Goal: Information Seeking & Learning: Learn about a topic

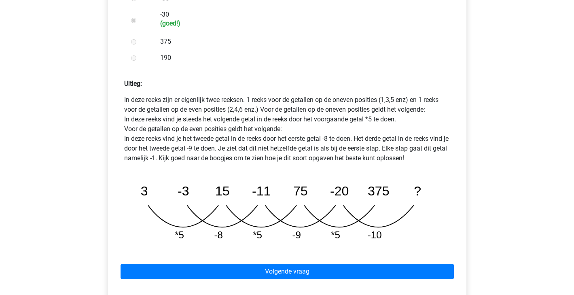
scroll to position [325, 0]
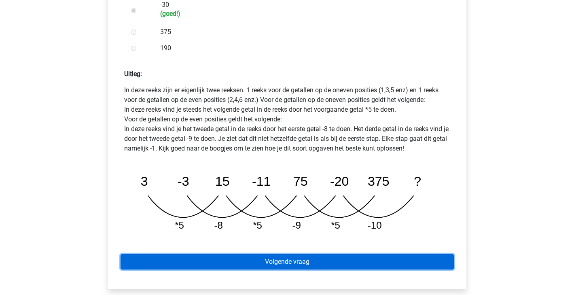
click at [329, 254] on link "Volgende vraag" at bounding box center [288, 261] width 334 height 15
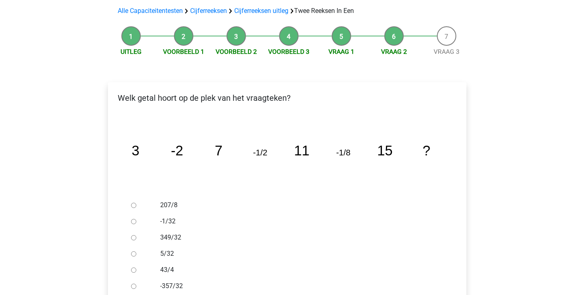
scroll to position [79, 0]
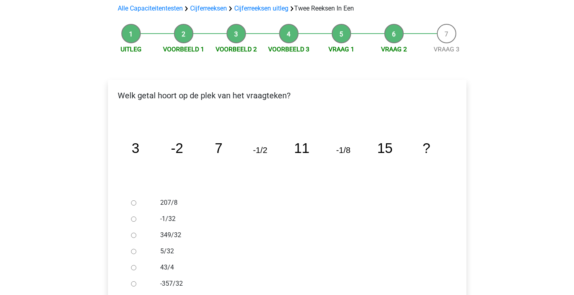
click at [135, 217] on input "-1/32" at bounding box center [133, 219] width 5 height 5
radio input "true"
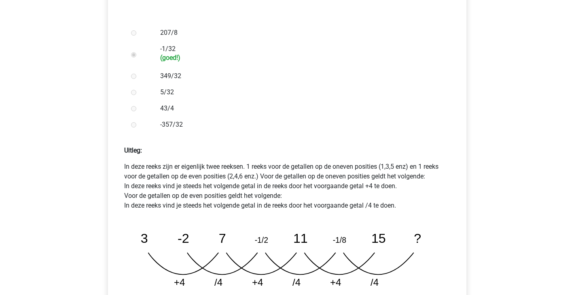
scroll to position [336, 0]
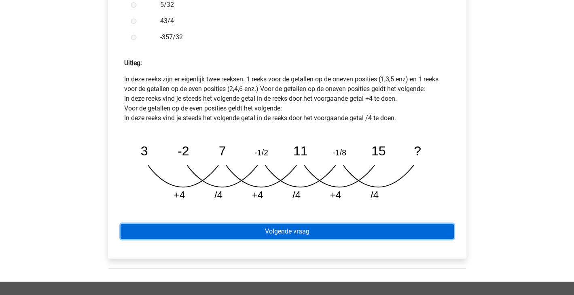
click at [344, 224] on link "Volgende vraag" at bounding box center [288, 231] width 334 height 15
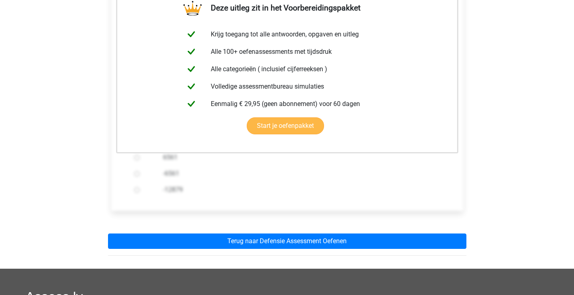
scroll to position [209, 0]
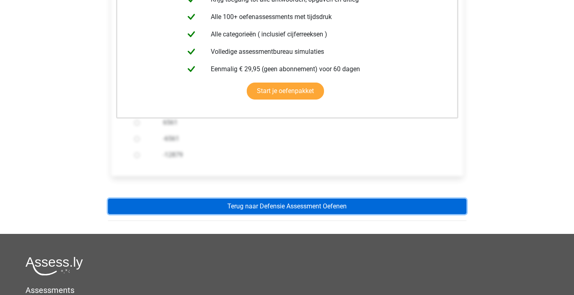
click at [365, 199] on link "Terug naar Defensie Assessment Oefenen" at bounding box center [287, 206] width 359 height 15
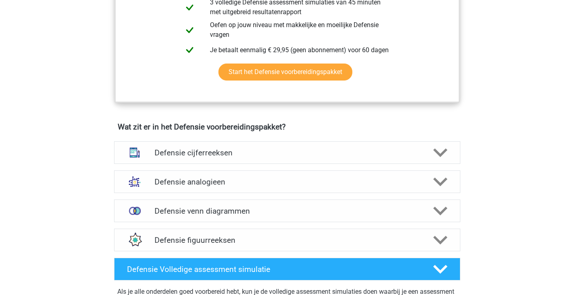
scroll to position [494, 0]
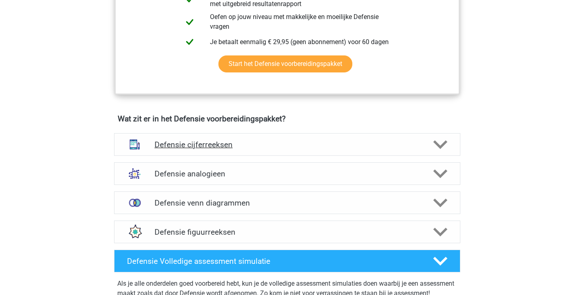
click at [446, 147] on icon at bounding box center [441, 145] width 14 height 14
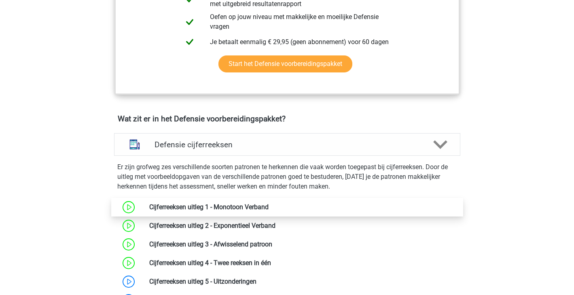
scroll to position [583, 0]
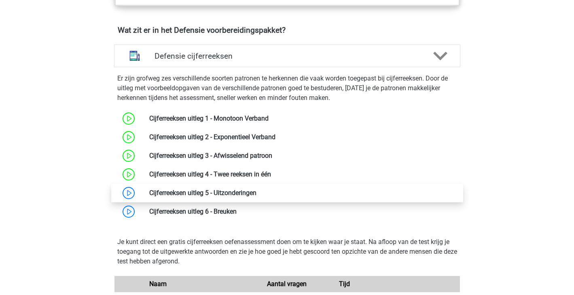
click at [257, 193] on link at bounding box center [257, 193] width 0 height 8
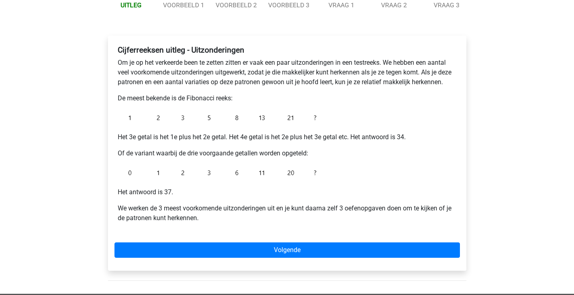
scroll to position [113, 0]
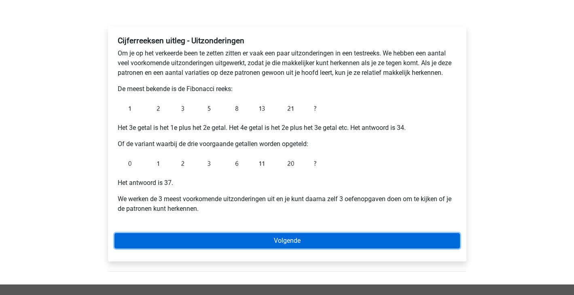
click at [253, 235] on link "Volgende" at bounding box center [288, 240] width 346 height 15
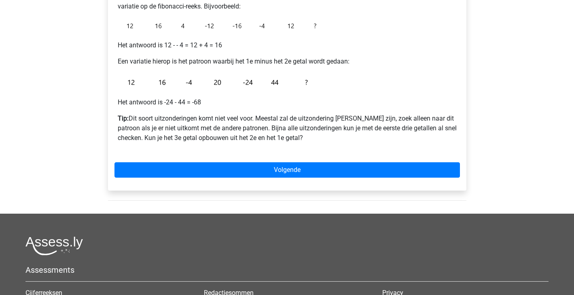
scroll to position [253, 0]
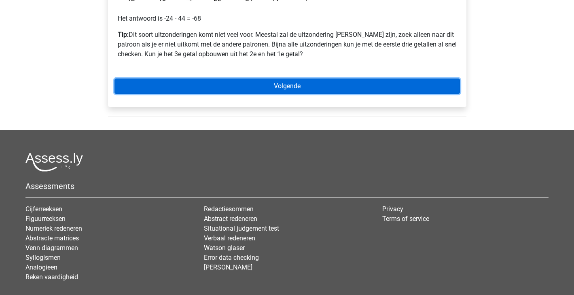
click at [312, 80] on link "Volgende" at bounding box center [288, 86] width 346 height 15
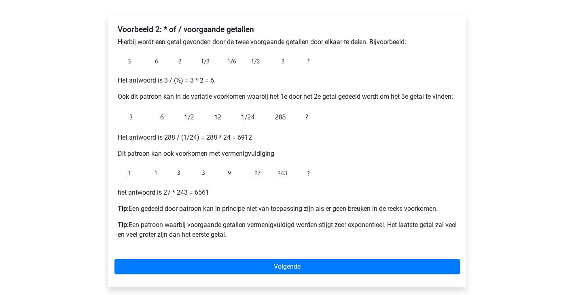
scroll to position [133, 0]
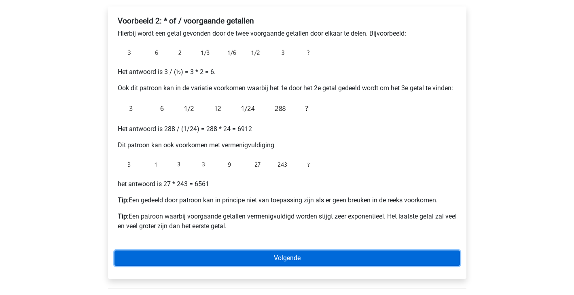
click at [293, 265] on link "Volgende" at bounding box center [288, 258] width 346 height 15
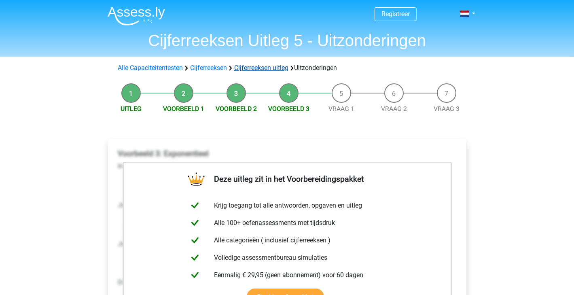
click at [257, 66] on link "Cijferreeksen uitleg" at bounding box center [261, 68] width 54 height 8
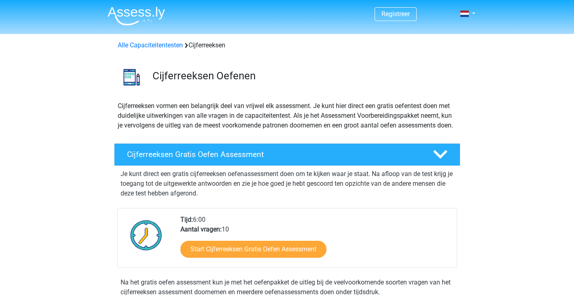
scroll to position [521, 0]
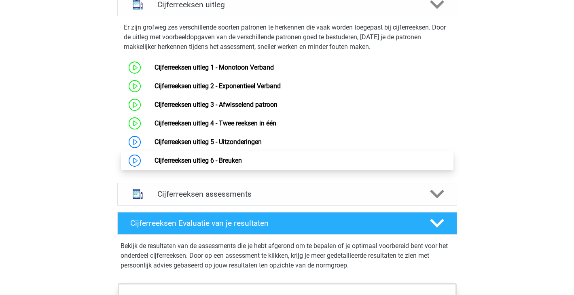
click at [155, 164] on link "Cijferreeksen uitleg 6 - Breuken" at bounding box center [198, 161] width 87 height 8
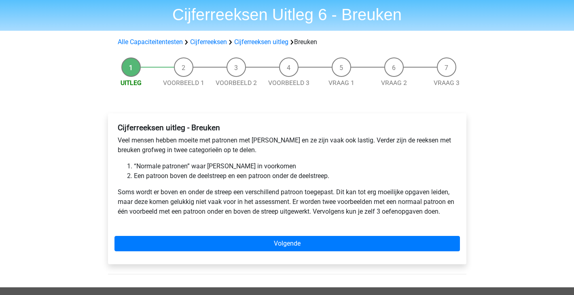
scroll to position [28, 0]
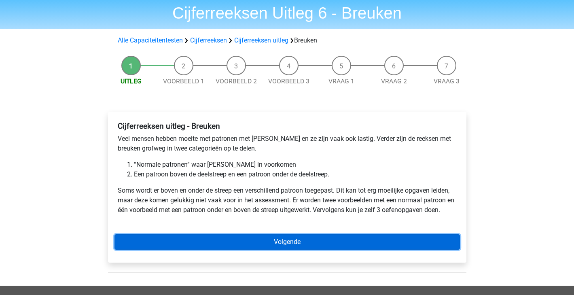
click at [371, 237] on link "Volgende" at bounding box center [288, 241] width 346 height 15
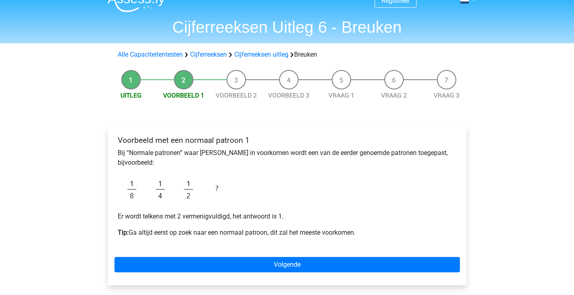
scroll to position [34, 0]
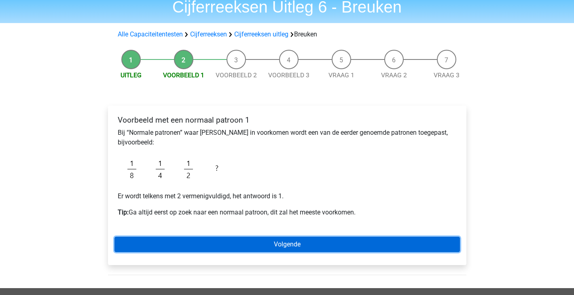
click at [242, 240] on link "Volgende" at bounding box center [288, 244] width 346 height 15
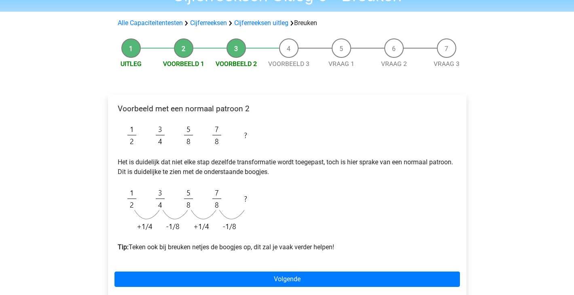
scroll to position [45, 0]
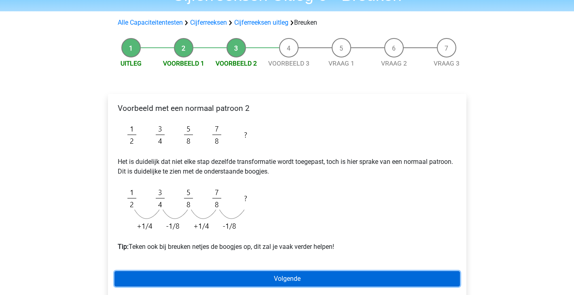
click at [232, 273] on link "Volgende" at bounding box center [288, 278] width 346 height 15
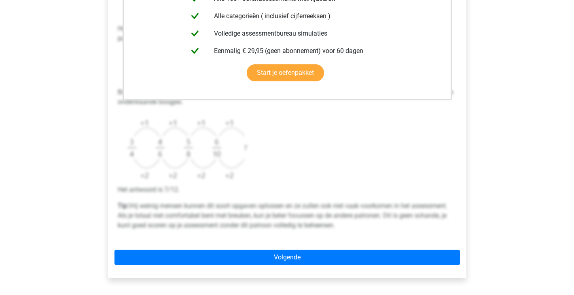
scroll to position [247, 0]
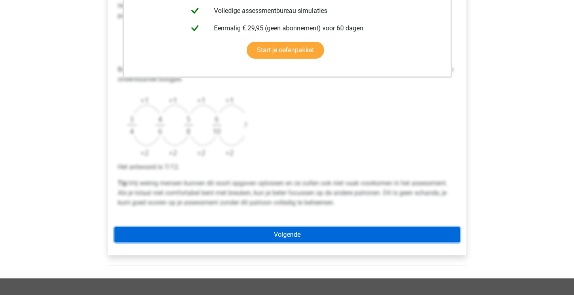
click at [271, 240] on link "Volgende" at bounding box center [288, 234] width 346 height 15
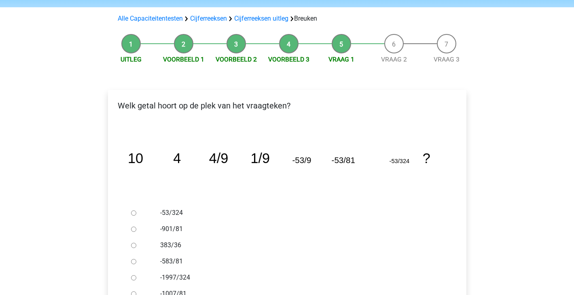
scroll to position [53, 0]
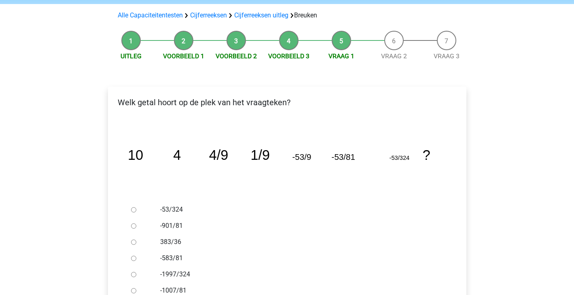
drag, startPoint x: 181, startPoint y: 157, endPoint x: 210, endPoint y: 151, distance: 29.4
click at [209, 151] on icon "image/svg+xml 10 4 4/9 1/9 -53/9 -53/81 -53/324 ?" at bounding box center [287, 159] width 333 height 83
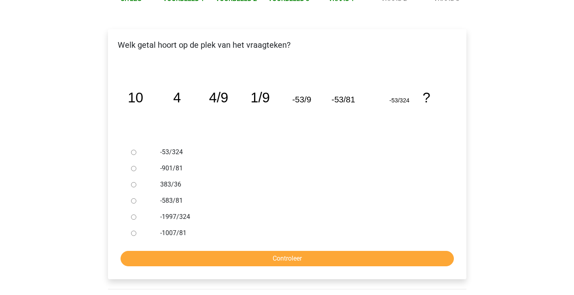
scroll to position [113, 0]
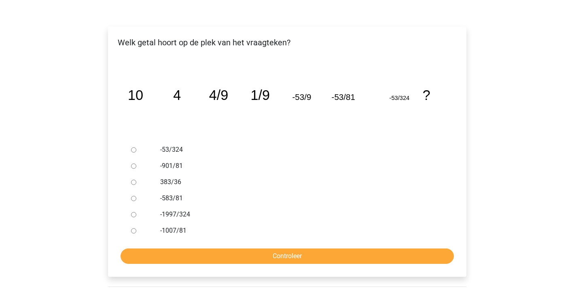
click at [133, 149] on input "-53/324" at bounding box center [133, 149] width 5 height 5
radio input "true"
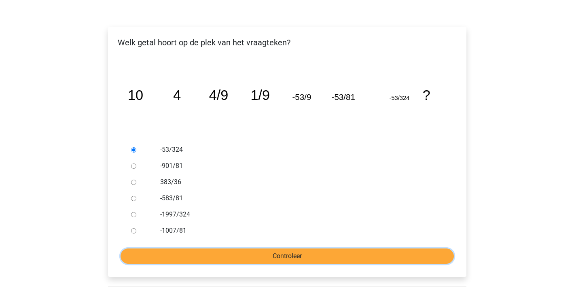
click at [164, 256] on input "Controleer" at bounding box center [288, 256] width 334 height 15
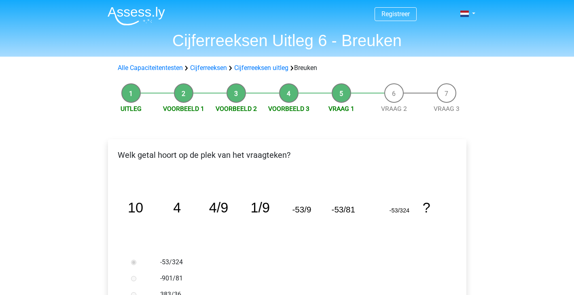
click at [164, 256] on div "-53/324" at bounding box center [300, 262] width 292 height 16
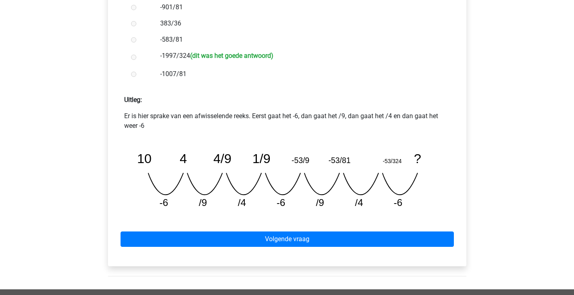
scroll to position [272, 0]
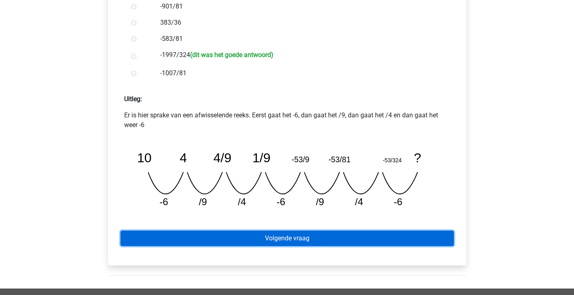
click at [234, 242] on link "Volgende vraag" at bounding box center [288, 238] width 334 height 15
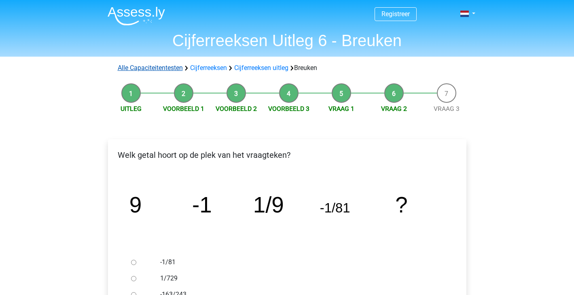
click at [151, 66] on link "Alle Capaciteitentesten" at bounding box center [150, 68] width 65 height 8
click at [213, 70] on link "Cijferreeksen" at bounding box center [208, 68] width 37 height 8
click at [268, 64] on link "Cijferreeksen uitleg" at bounding box center [261, 68] width 54 height 8
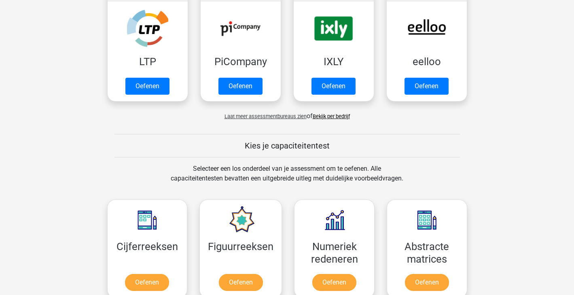
scroll to position [291, 0]
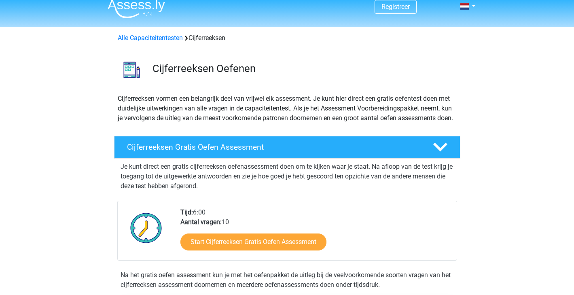
scroll to position [11, 0]
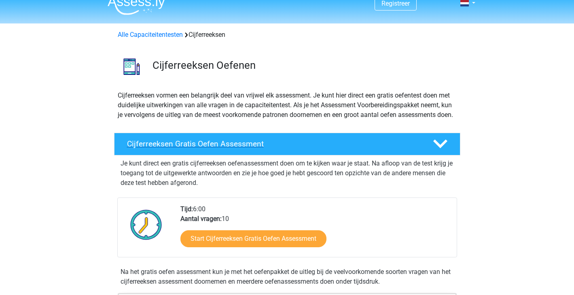
click at [440, 150] on icon at bounding box center [441, 144] width 14 height 14
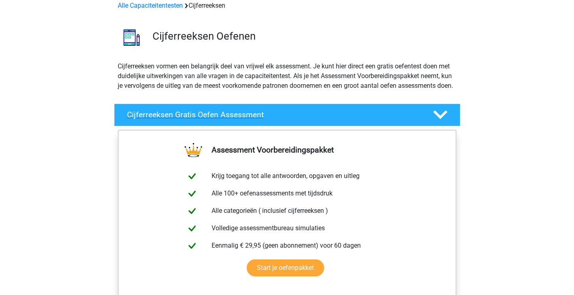
scroll to position [0, 0]
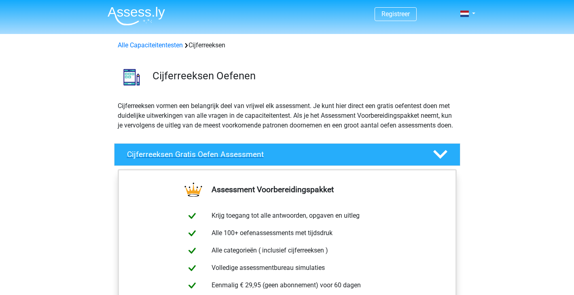
click at [442, 162] on icon at bounding box center [441, 154] width 14 height 14
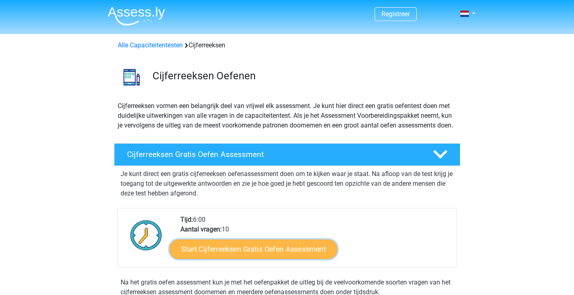
click at [293, 258] on link "Start Cijferreeksen Gratis Oefen Assessment" at bounding box center [254, 248] width 168 height 19
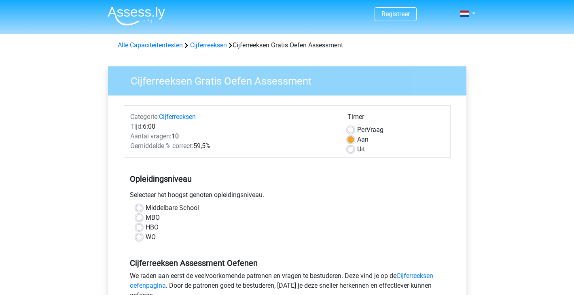
scroll to position [5, 0]
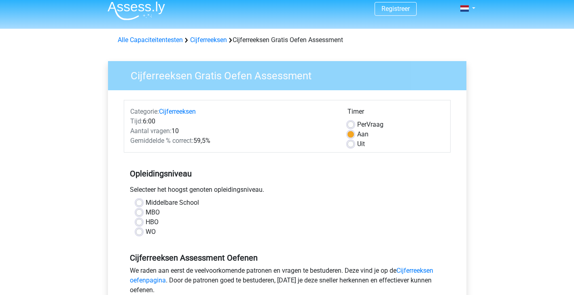
click at [146, 220] on label "HBO" at bounding box center [152, 222] width 13 height 10
click at [140, 220] on input "HBO" at bounding box center [139, 221] width 6 height 8
radio input "true"
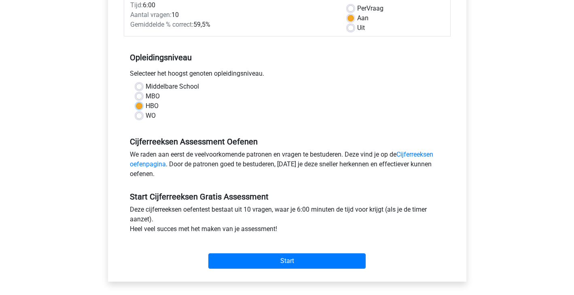
scroll to position [123, 0]
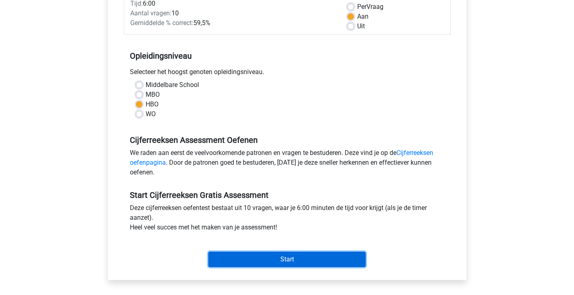
click at [255, 255] on input "Start" at bounding box center [286, 259] width 157 height 15
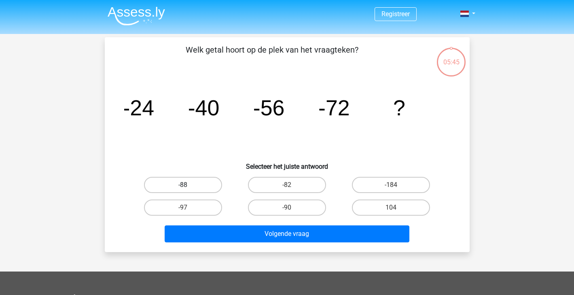
click at [171, 181] on label "-88" at bounding box center [183, 185] width 78 height 16
click at [183, 185] on input "-88" at bounding box center [185, 187] width 5 height 5
radio input "true"
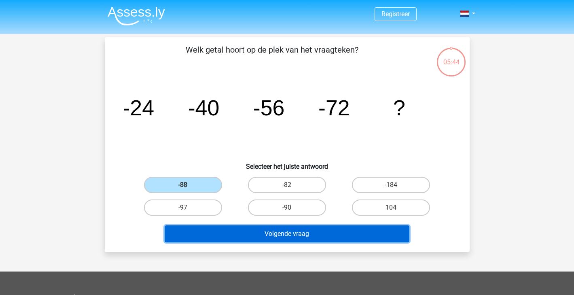
click at [323, 230] on button "Volgende vraag" at bounding box center [287, 233] width 245 height 17
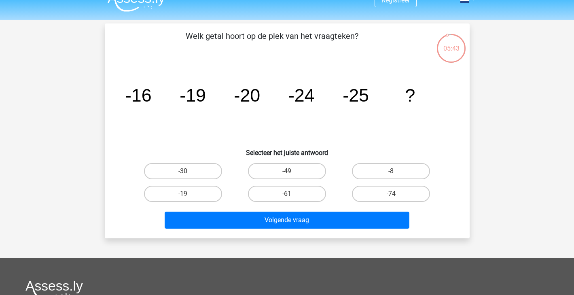
scroll to position [13, 0]
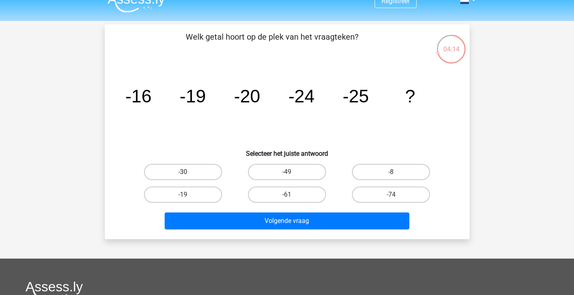
click at [204, 177] on label "-30" at bounding box center [183, 172] width 78 height 16
click at [188, 177] on input "-30" at bounding box center [185, 174] width 5 height 5
radio input "true"
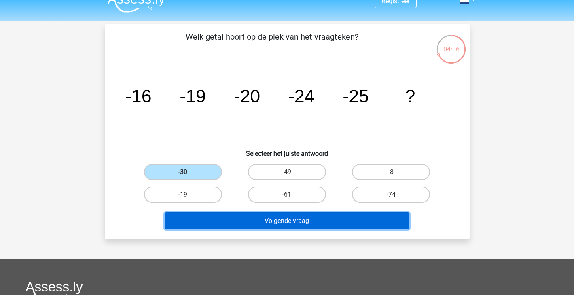
click at [226, 221] on button "Volgende vraag" at bounding box center [287, 221] width 245 height 17
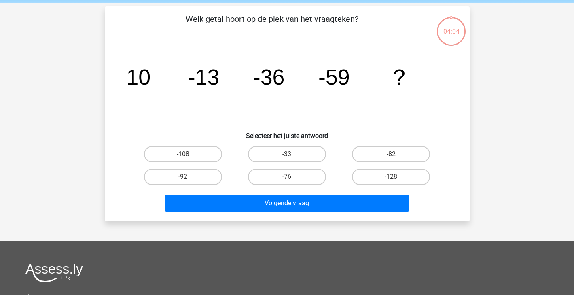
scroll to position [37, 0]
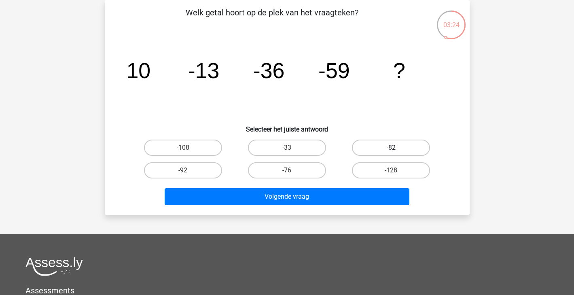
click at [396, 146] on label "-82" at bounding box center [391, 148] width 78 height 16
click at [396, 148] on input "-82" at bounding box center [393, 150] width 5 height 5
radio input "true"
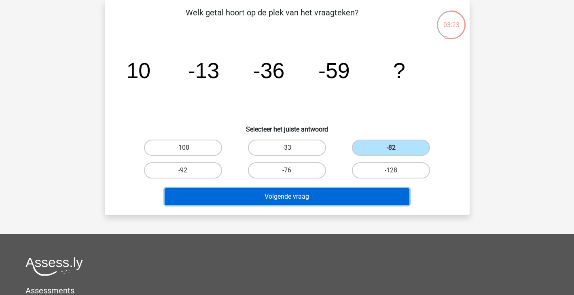
click at [356, 199] on button "Volgende vraag" at bounding box center [287, 196] width 245 height 17
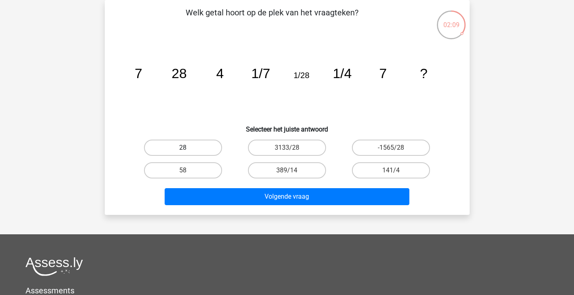
click at [209, 148] on label "28" at bounding box center [183, 148] width 78 height 16
click at [188, 148] on input "28" at bounding box center [185, 150] width 5 height 5
radio input "true"
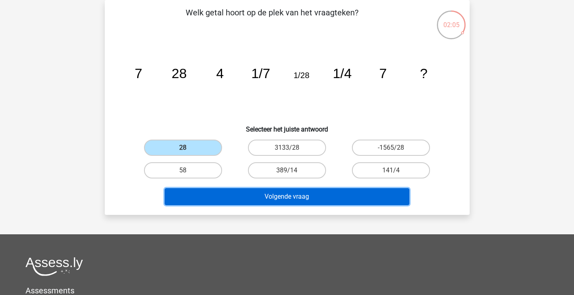
click at [283, 196] on button "Volgende vraag" at bounding box center [287, 196] width 245 height 17
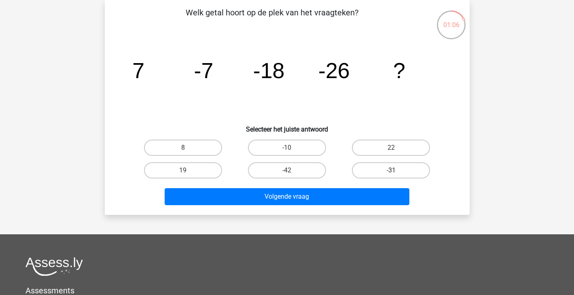
click at [385, 166] on label "-31" at bounding box center [391, 170] width 78 height 16
click at [391, 170] on input "-31" at bounding box center [393, 172] width 5 height 5
radio input "true"
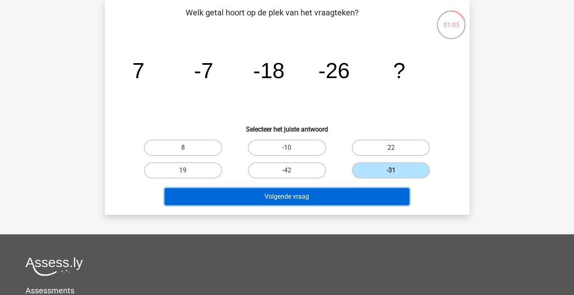
click at [354, 198] on button "Volgende vraag" at bounding box center [287, 196] width 245 height 17
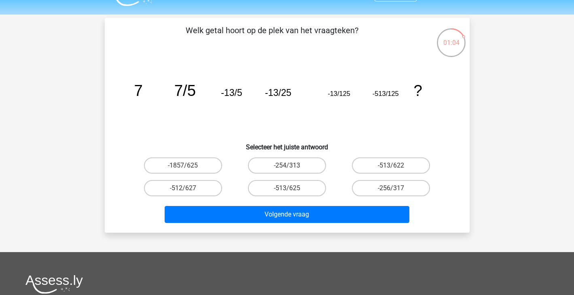
scroll to position [0, 0]
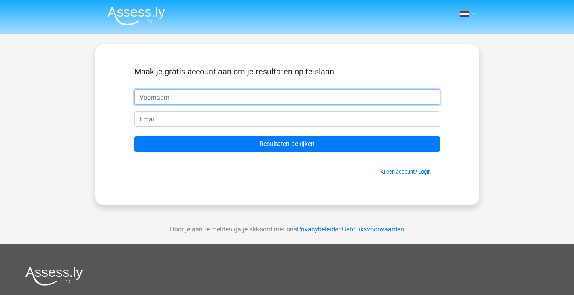
click at [220, 99] on input "text" at bounding box center [287, 96] width 306 height 15
type input "[PERSON_NAME]"
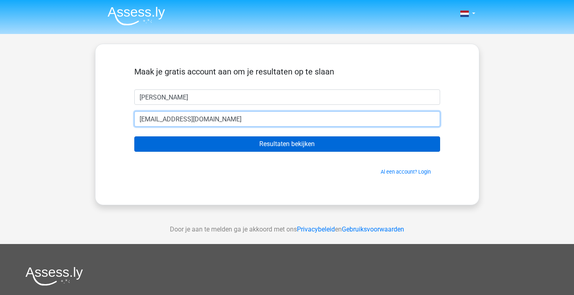
type input "[EMAIL_ADDRESS][DOMAIN_NAME]"
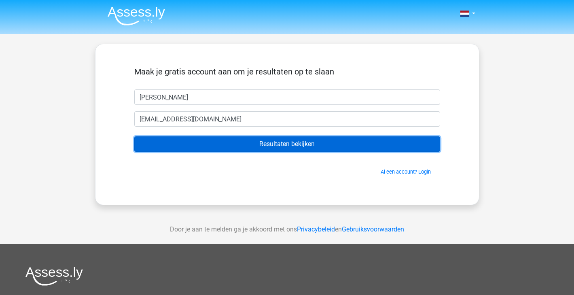
click at [302, 145] on input "Resultaten bekijken" at bounding box center [287, 143] width 306 height 15
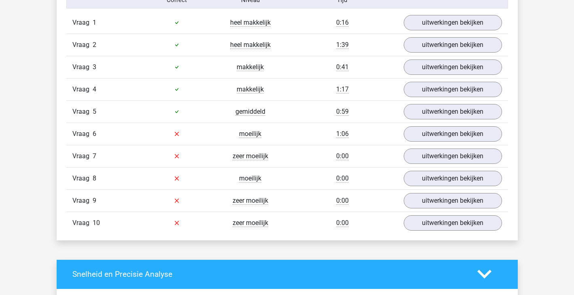
scroll to position [658, 0]
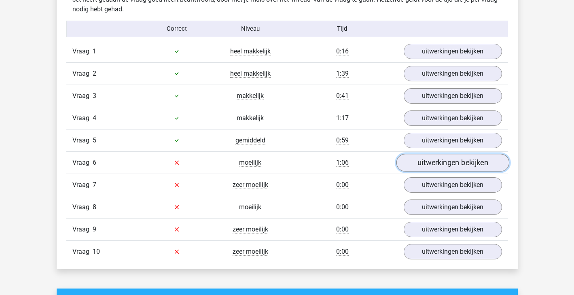
click at [439, 164] on link "uitwerkingen bekijken" at bounding box center [452, 163] width 113 height 18
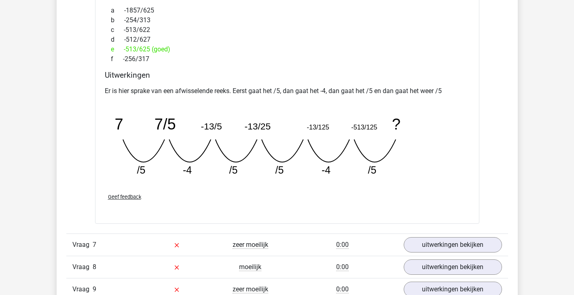
scroll to position [1018, 0]
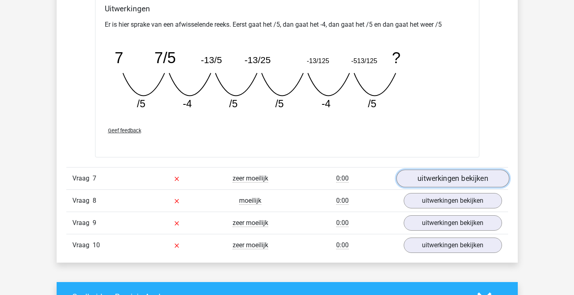
click at [438, 174] on link "uitwerkingen bekijken" at bounding box center [452, 179] width 113 height 18
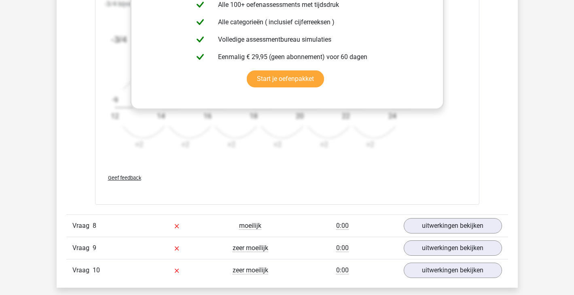
scroll to position [1505, 0]
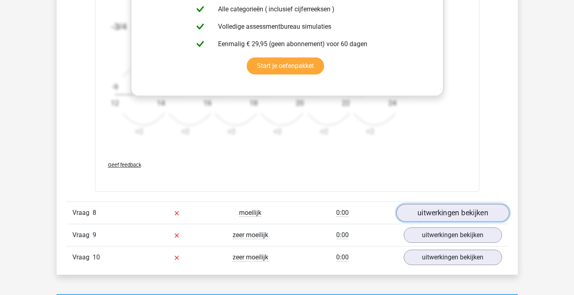
click at [436, 205] on link "uitwerkingen bekijken" at bounding box center [452, 213] width 113 height 18
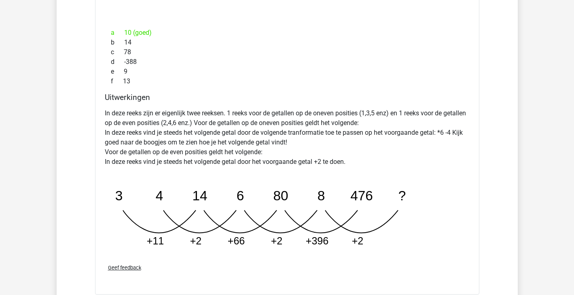
scroll to position [1966, 0]
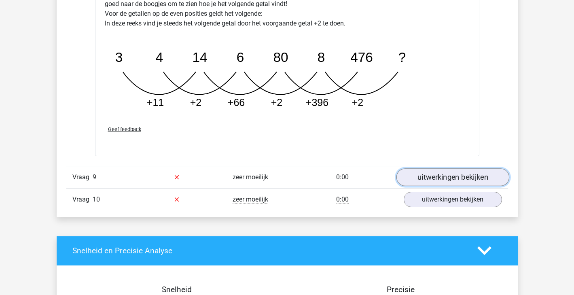
click at [441, 176] on link "uitwerkingen bekijken" at bounding box center [452, 177] width 113 height 18
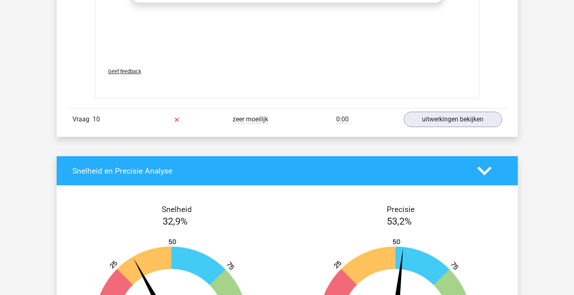
scroll to position [2565, 0]
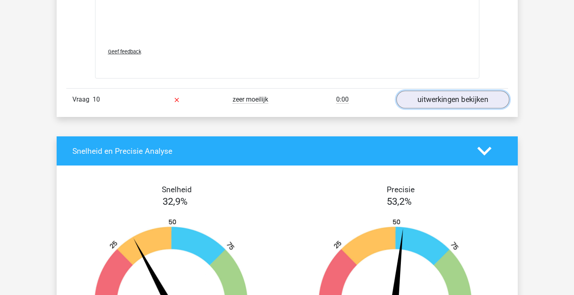
click at [443, 98] on link "uitwerkingen bekijken" at bounding box center [452, 100] width 113 height 18
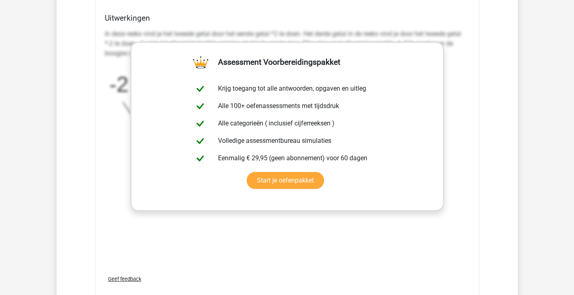
scroll to position [2306, 0]
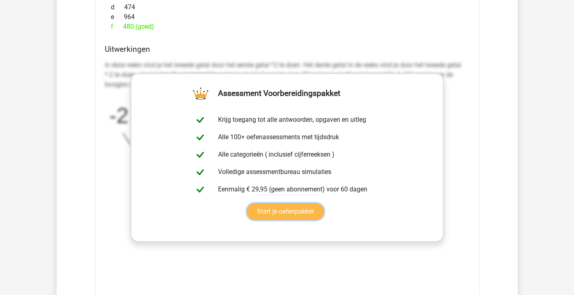
click at [306, 212] on link "Start je oefenpakket" at bounding box center [285, 211] width 77 height 17
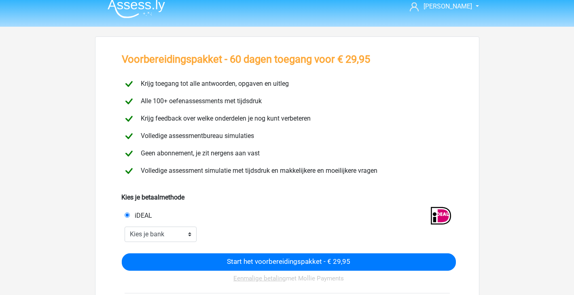
scroll to position [7, 0]
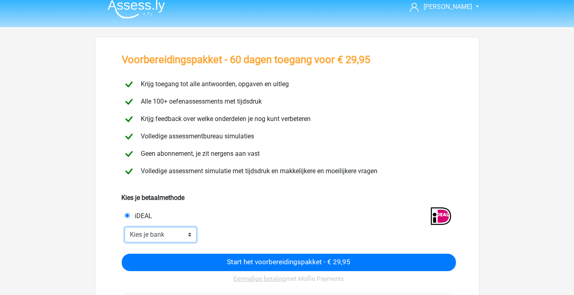
click at [188, 231] on select "Kies je bank ABN AMRO ING Rabobank ASN Bank bunq Knab N26 NN Regiobank Revolut …" at bounding box center [161, 234] width 72 height 15
select select "ideal_[SWIFT_CODE]"
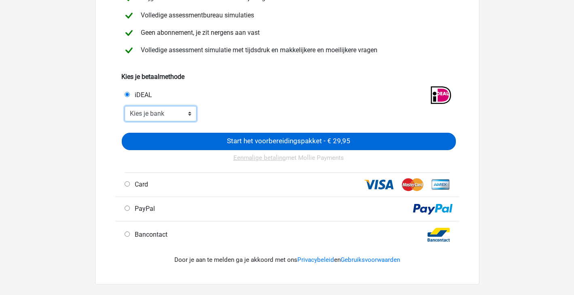
scroll to position [137, 0]
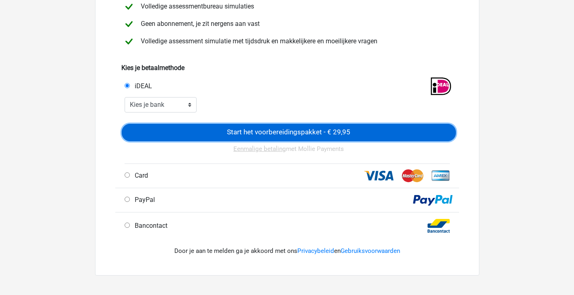
click at [315, 138] on input "Start het voorbereidingspakket - € 29,95" at bounding box center [289, 132] width 334 height 17
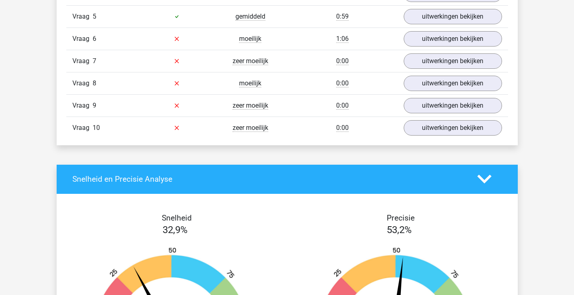
scroll to position [749, 0]
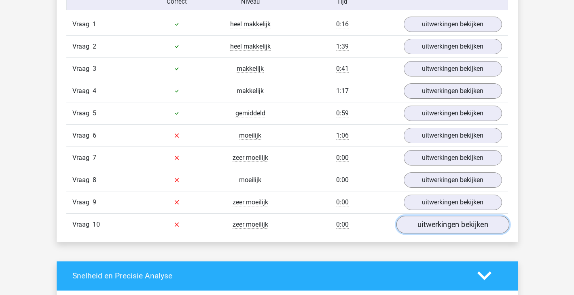
click at [438, 223] on link "uitwerkingen bekijken" at bounding box center [452, 225] width 113 height 18
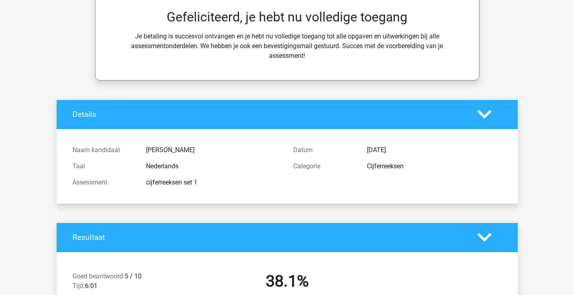
scroll to position [0, 0]
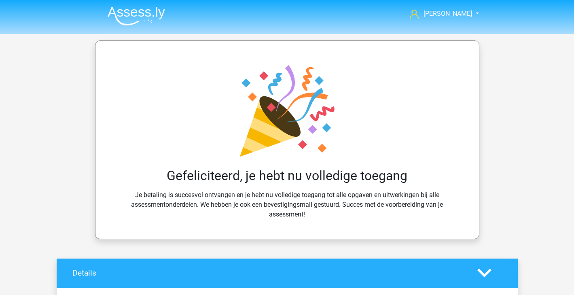
click at [459, 21] on nav "Mike mikerampaart@gmail.com" at bounding box center [287, 14] width 372 height 26
click at [464, 16] on link "[PERSON_NAME]" at bounding box center [440, 14] width 66 height 10
click at [499, 31] on header "Mike mikerampaart@gmail.com" at bounding box center [287, 17] width 574 height 34
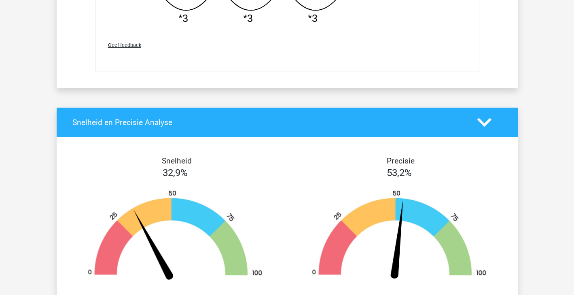
scroll to position [1674, 0]
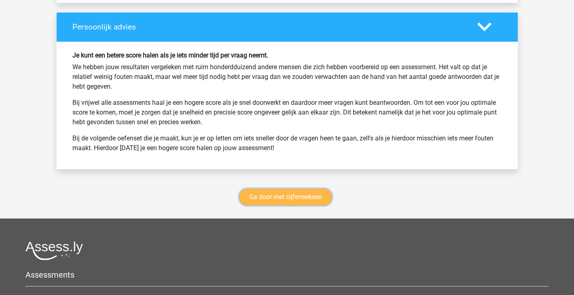
click at [309, 196] on link "Ga door met cijferreeksen" at bounding box center [285, 197] width 93 height 17
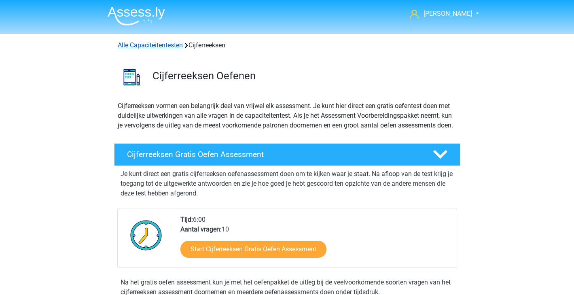
click at [173, 46] on link "Alle Capaciteitentesten" at bounding box center [150, 45] width 65 height 8
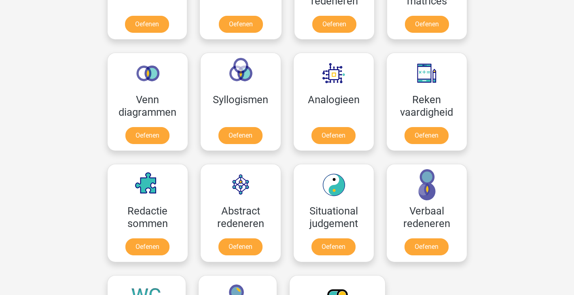
scroll to position [406, 0]
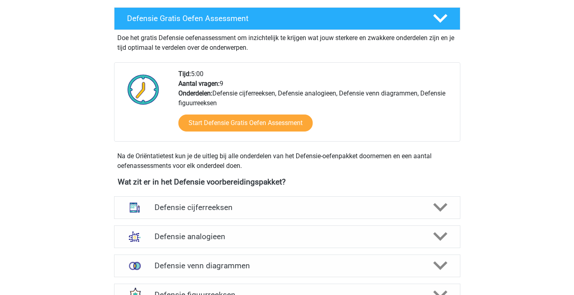
scroll to position [313, 0]
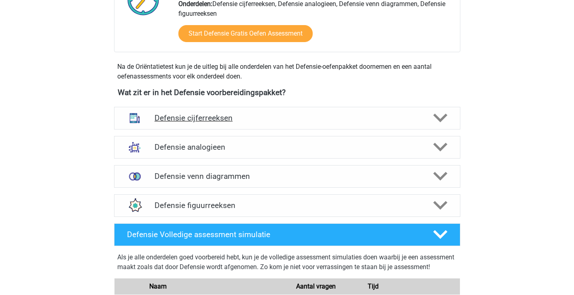
click at [443, 114] on icon at bounding box center [441, 118] width 14 height 14
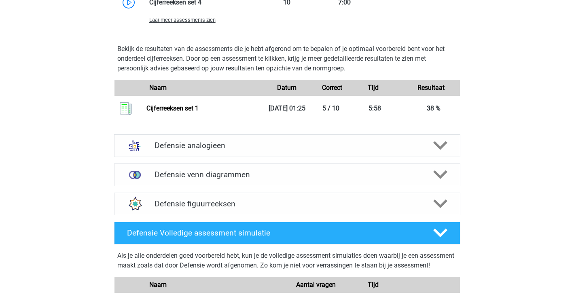
scroll to position [833, 0]
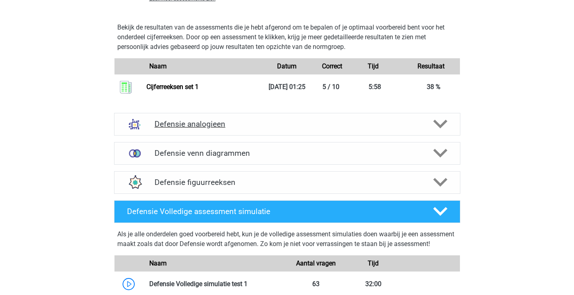
click at [444, 125] on polygon at bounding box center [441, 124] width 14 height 9
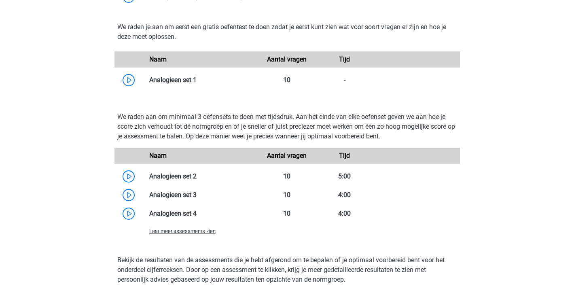
scroll to position [1323, 0]
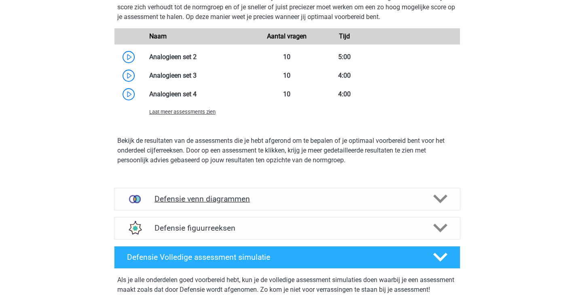
click at [438, 195] on icon at bounding box center [441, 199] width 14 height 14
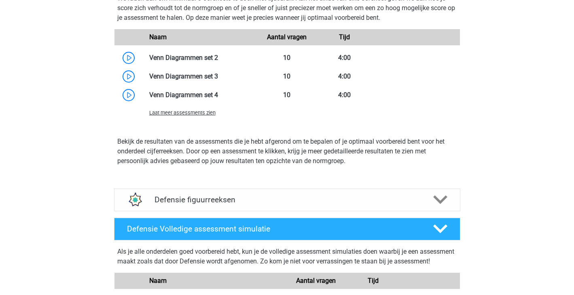
scroll to position [1778, 0]
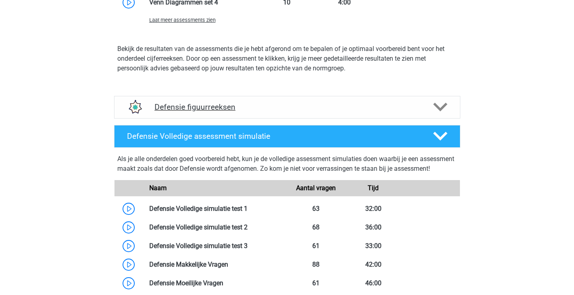
click at [442, 105] on icon at bounding box center [441, 107] width 14 height 14
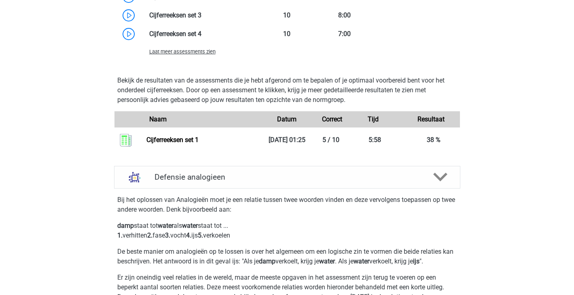
scroll to position [953, 0]
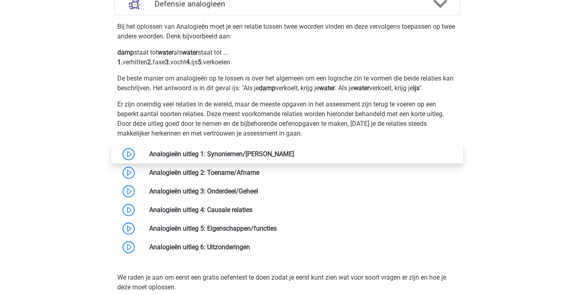
click at [294, 155] on link at bounding box center [294, 154] width 0 height 8
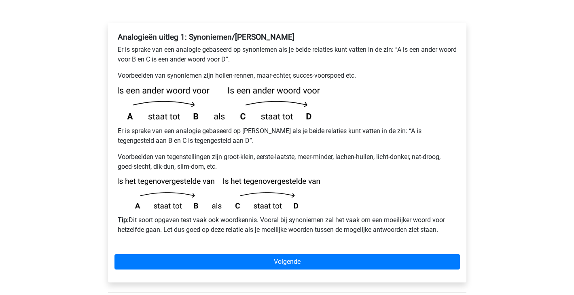
scroll to position [139, 0]
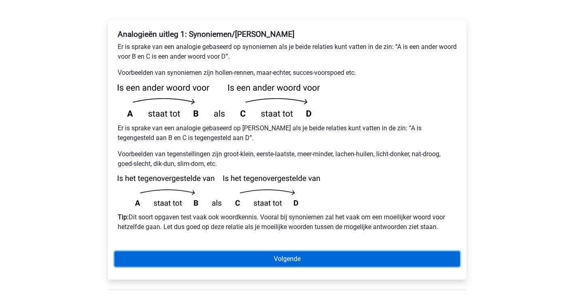
click at [165, 251] on link "Volgende" at bounding box center [288, 258] width 346 height 15
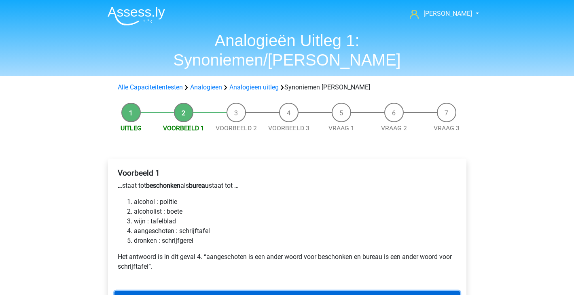
click at [159, 291] on link "Volgende" at bounding box center [288, 298] width 346 height 15
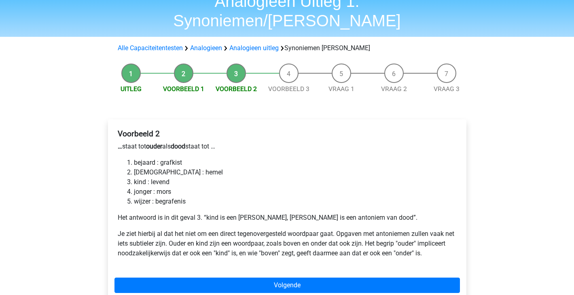
scroll to position [42, 0]
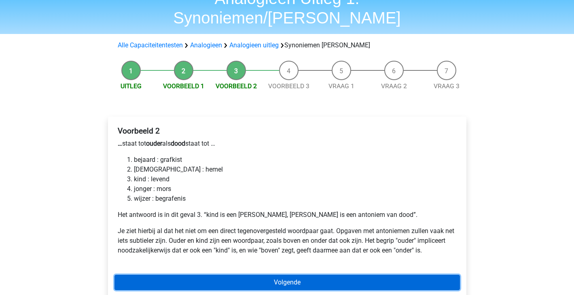
click at [242, 275] on link "Volgende" at bounding box center [288, 282] width 346 height 15
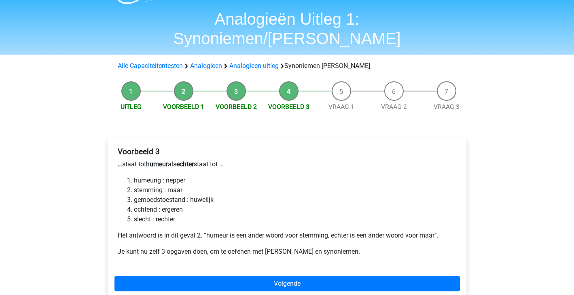
scroll to position [23, 0]
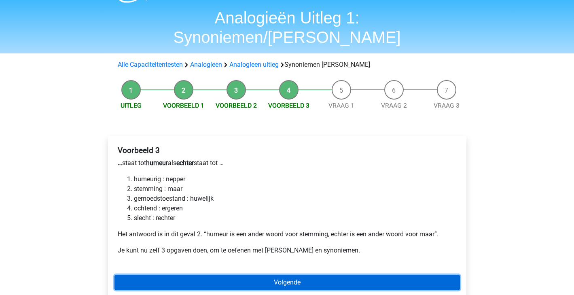
click at [278, 275] on link "Volgende" at bounding box center [288, 282] width 346 height 15
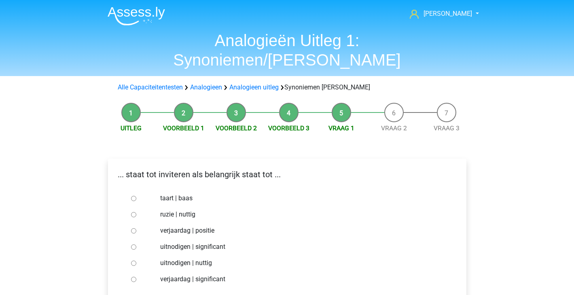
click at [132, 239] on div at bounding box center [141, 247] width 27 height 16
click at [134, 244] on input "uitnodigen | significant" at bounding box center [133, 246] width 5 height 5
radio input "true"
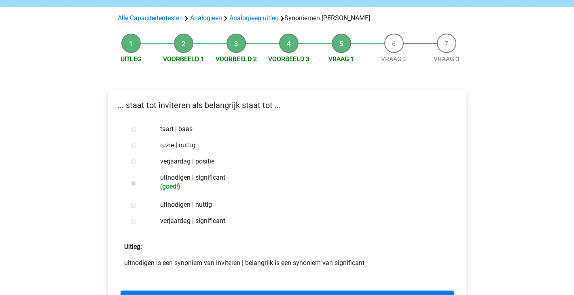
scroll to position [81, 0]
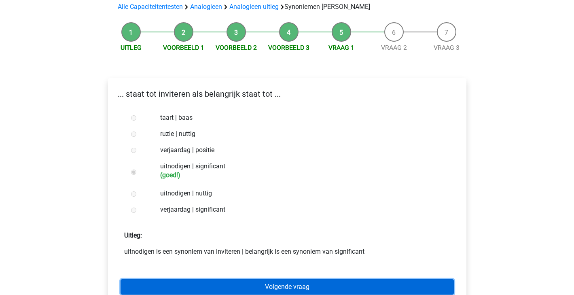
click at [238, 279] on link "Volgende vraag" at bounding box center [288, 286] width 334 height 15
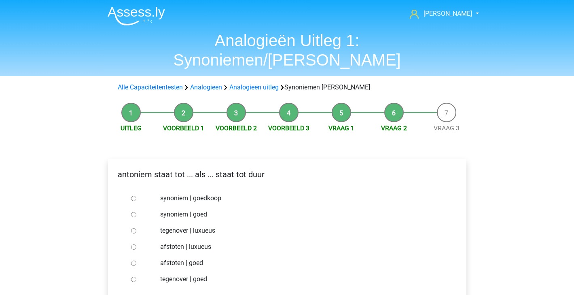
click at [183, 226] on label "tegenover | luxueus" at bounding box center [300, 231] width 280 height 10
click at [136, 228] on input "tegenover | luxueus" at bounding box center [133, 230] width 5 height 5
radio input "true"
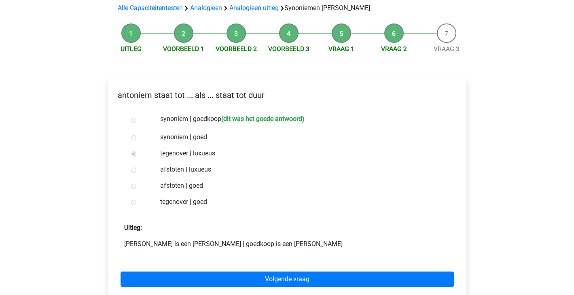
scroll to position [134, 0]
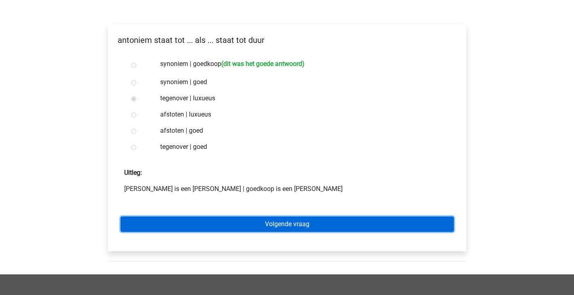
click at [267, 217] on link "Volgende vraag" at bounding box center [288, 224] width 334 height 15
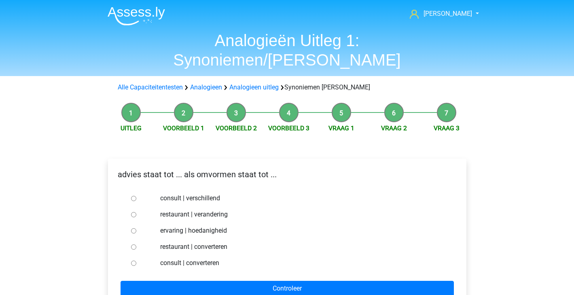
click at [196, 258] on label "consult | converteren" at bounding box center [300, 263] width 280 height 10
click at [136, 261] on input "consult | converteren" at bounding box center [133, 263] width 5 height 5
radio input "true"
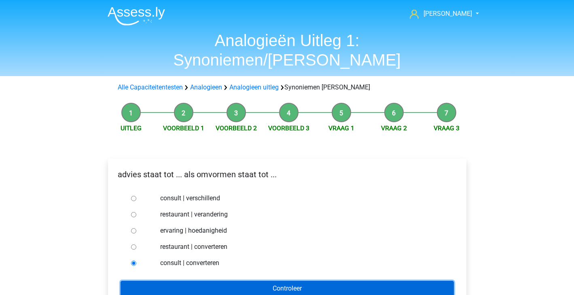
click at [188, 281] on input "Controleer" at bounding box center [288, 288] width 334 height 15
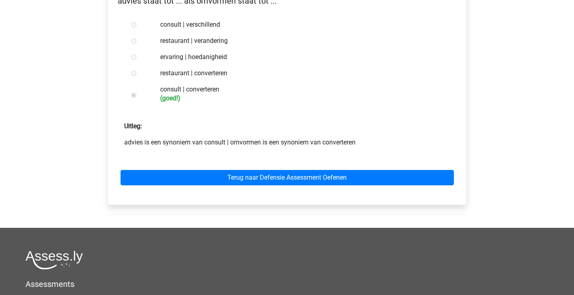
scroll to position [193, 0]
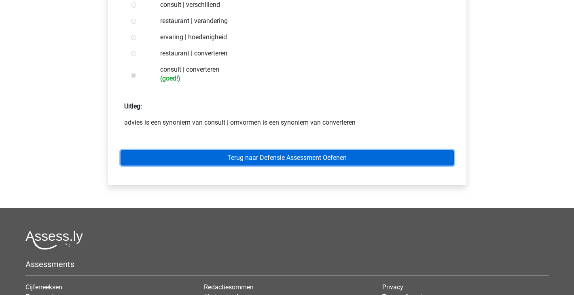
click at [294, 150] on link "Terug naar Defensie Assessment Oefenen" at bounding box center [288, 157] width 334 height 15
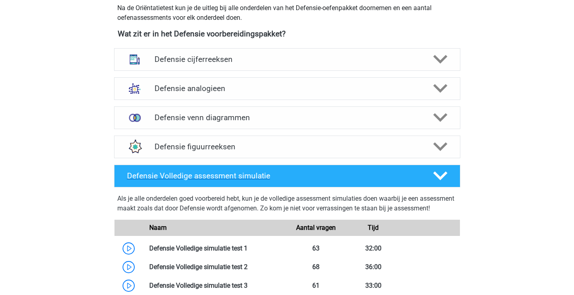
scroll to position [367, 0]
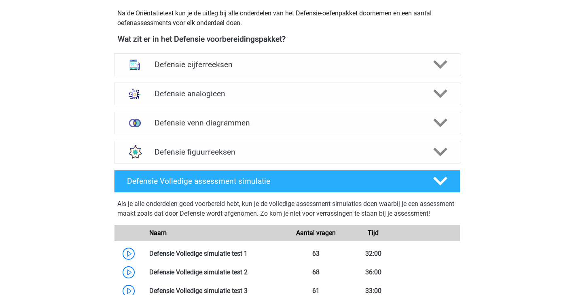
click at [438, 93] on polygon at bounding box center [441, 93] width 14 height 9
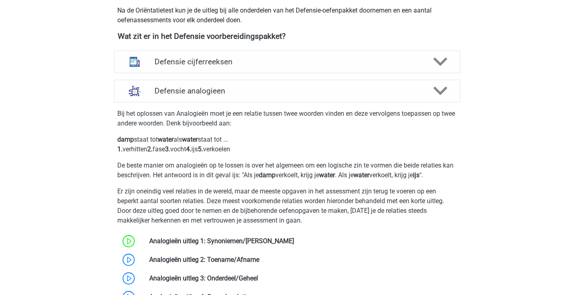
scroll to position [370, 0]
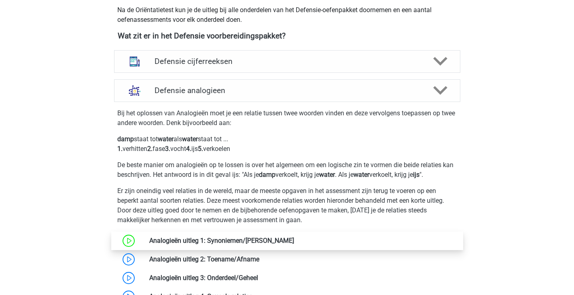
click at [294, 240] on link at bounding box center [294, 241] width 0 height 8
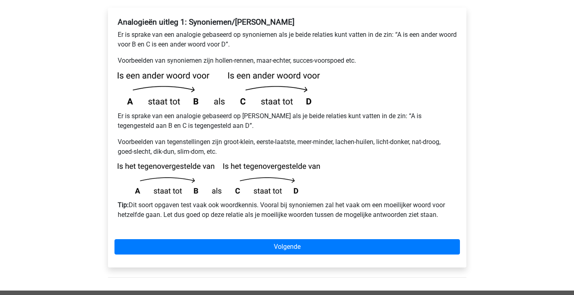
scroll to position [153, 0]
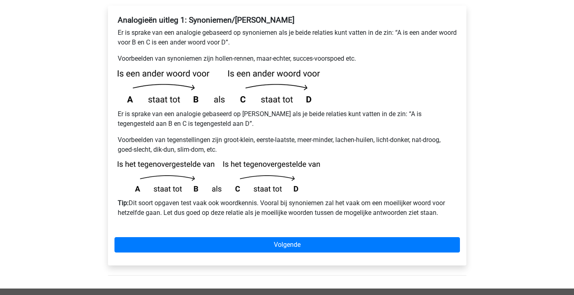
click at [176, 235] on div "Analogieën uitleg 1: Synoniemen/Antoniemen Er is sprake van een analogie gebase…" at bounding box center [287, 136] width 359 height 260
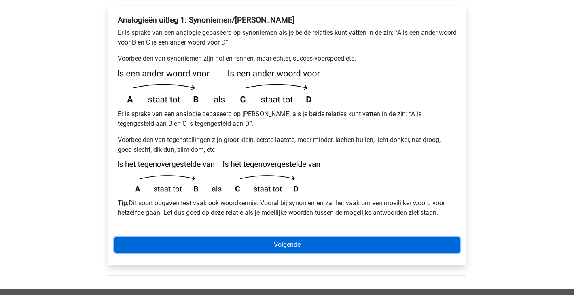
click at [203, 237] on link "Volgende" at bounding box center [288, 244] width 346 height 15
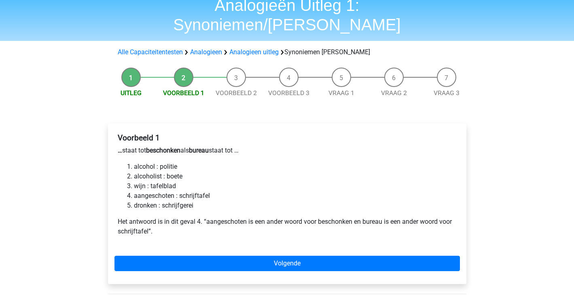
scroll to position [36, 0]
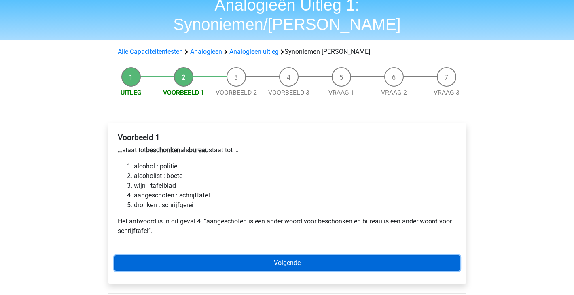
click at [249, 255] on link "Volgende" at bounding box center [288, 262] width 346 height 15
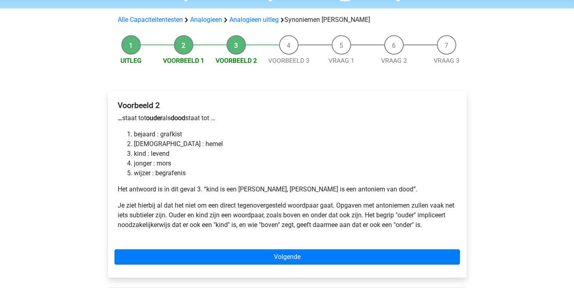
scroll to position [68, 0]
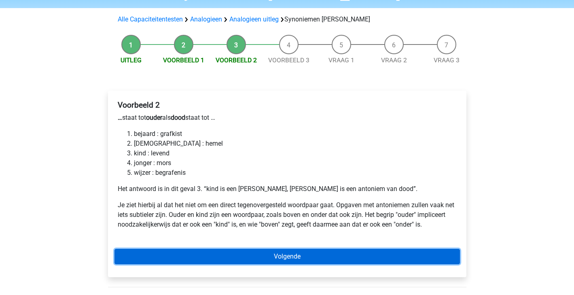
click at [154, 249] on link "Volgende" at bounding box center [288, 256] width 346 height 15
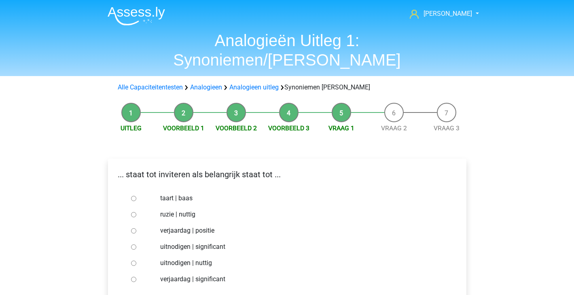
click at [154, 168] on div "... staat tot inviteren als belangrijk staat tot ..." at bounding box center [287, 177] width 358 height 19
click at [188, 242] on label "uitnodigen | significant" at bounding box center [300, 247] width 280 height 10
click at [136, 244] on input "uitnodigen | significant" at bounding box center [133, 246] width 5 height 5
radio input "true"
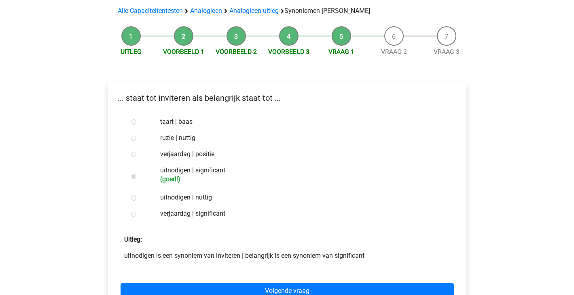
scroll to position [77, 0]
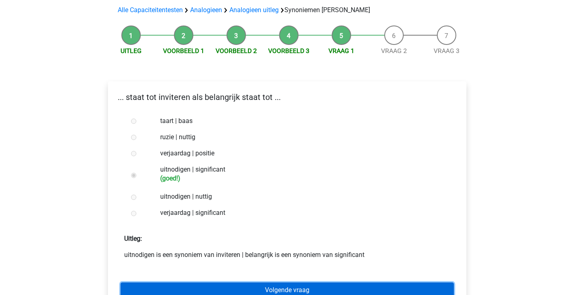
click at [236, 283] on link "Volgende vraag" at bounding box center [288, 290] width 334 height 15
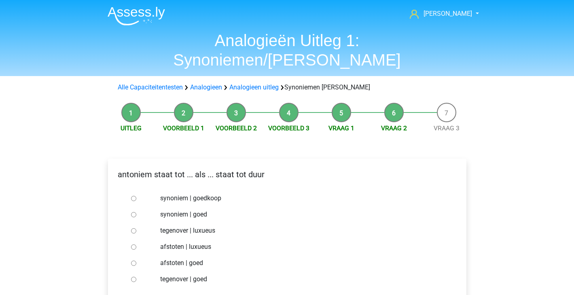
click at [162, 226] on label "tegenover | luxueus" at bounding box center [300, 231] width 280 height 10
click at [136, 228] on input "tegenover | luxueus" at bounding box center [133, 230] width 5 height 5
radio input "true"
click at [134, 196] on input "synoniem | goedkoop" at bounding box center [133, 198] width 5 height 5
radio input "true"
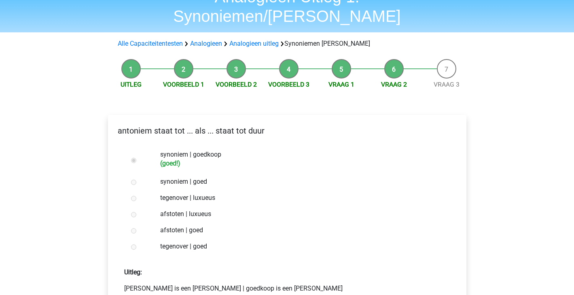
scroll to position [123, 0]
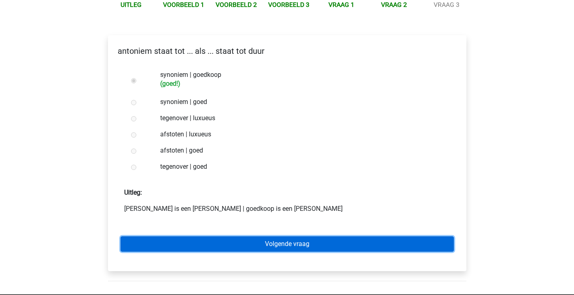
click at [297, 236] on link "Volgende vraag" at bounding box center [288, 243] width 334 height 15
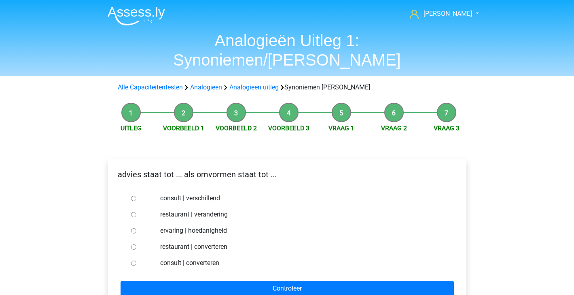
click at [208, 226] on label "ervaring | hoedanigheid" at bounding box center [300, 231] width 280 height 10
click at [136, 228] on input "ervaring | hoedanigheid" at bounding box center [133, 230] width 5 height 5
radio input "true"
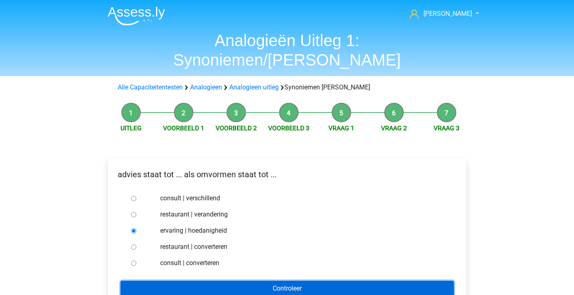
click at [196, 281] on input "Controleer" at bounding box center [288, 288] width 334 height 15
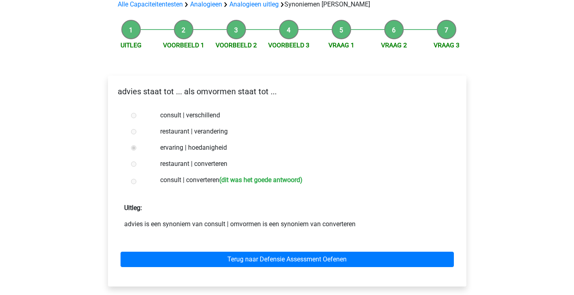
scroll to position [85, 0]
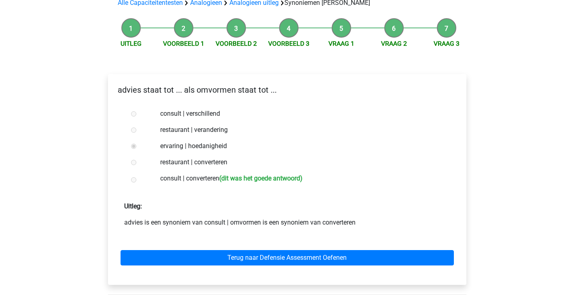
click at [227, 247] on div "Terug naar Defensie Assessment Oefenen" at bounding box center [288, 256] width 346 height 45
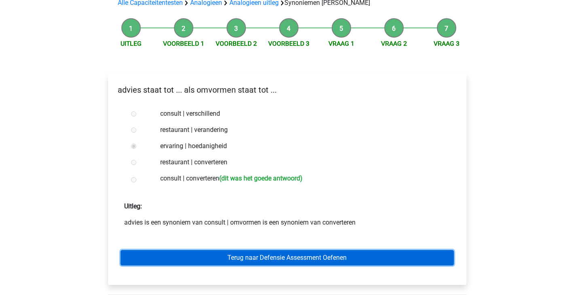
click at [240, 250] on link "Terug naar Defensie Assessment Oefenen" at bounding box center [288, 257] width 334 height 15
